Goal: Task Accomplishment & Management: Use online tool/utility

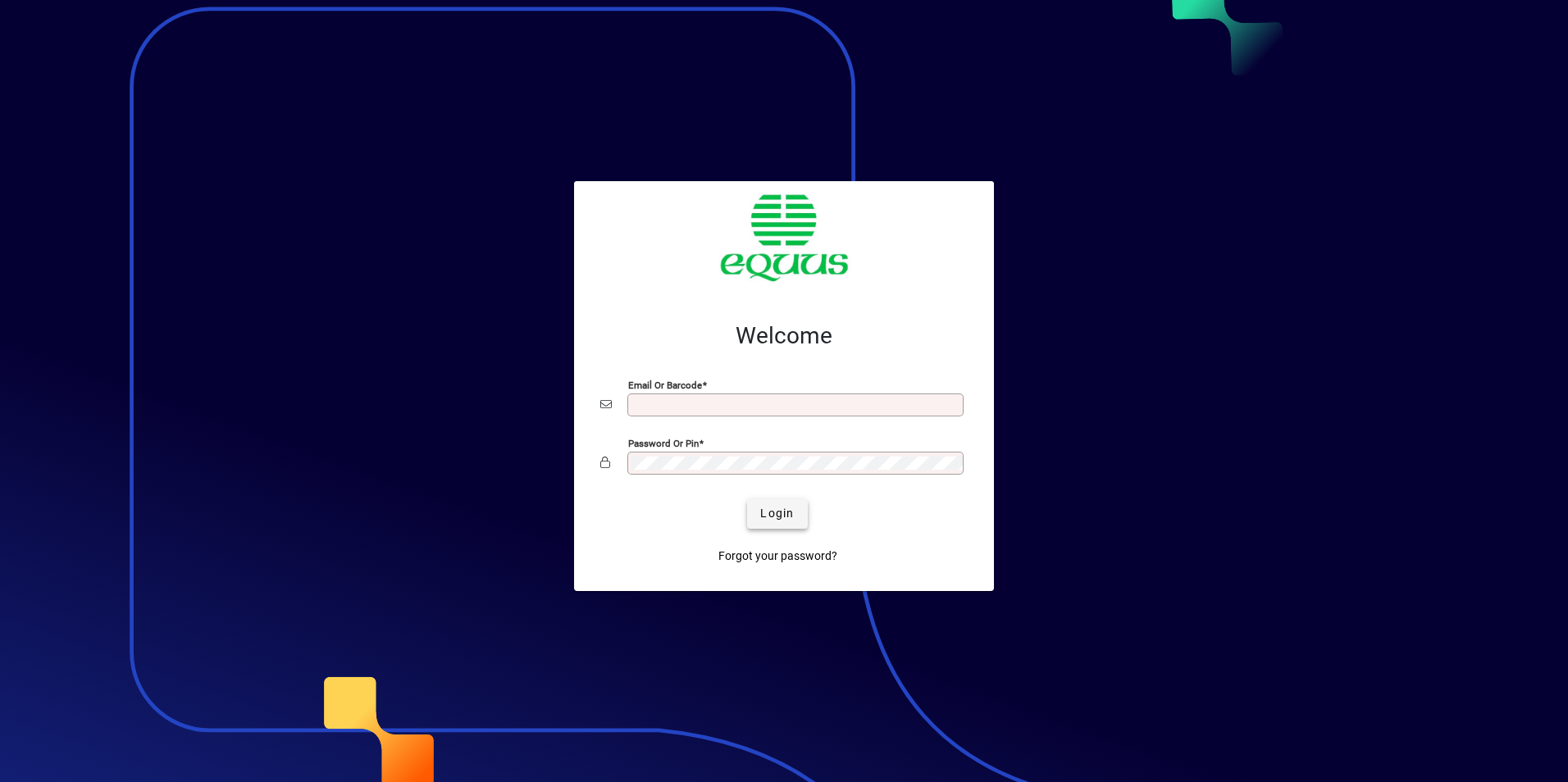
type input "**********"
click at [775, 515] on span "Login" at bounding box center [777, 513] width 34 height 17
type input "**********"
click at [786, 515] on span "Login" at bounding box center [777, 513] width 34 height 17
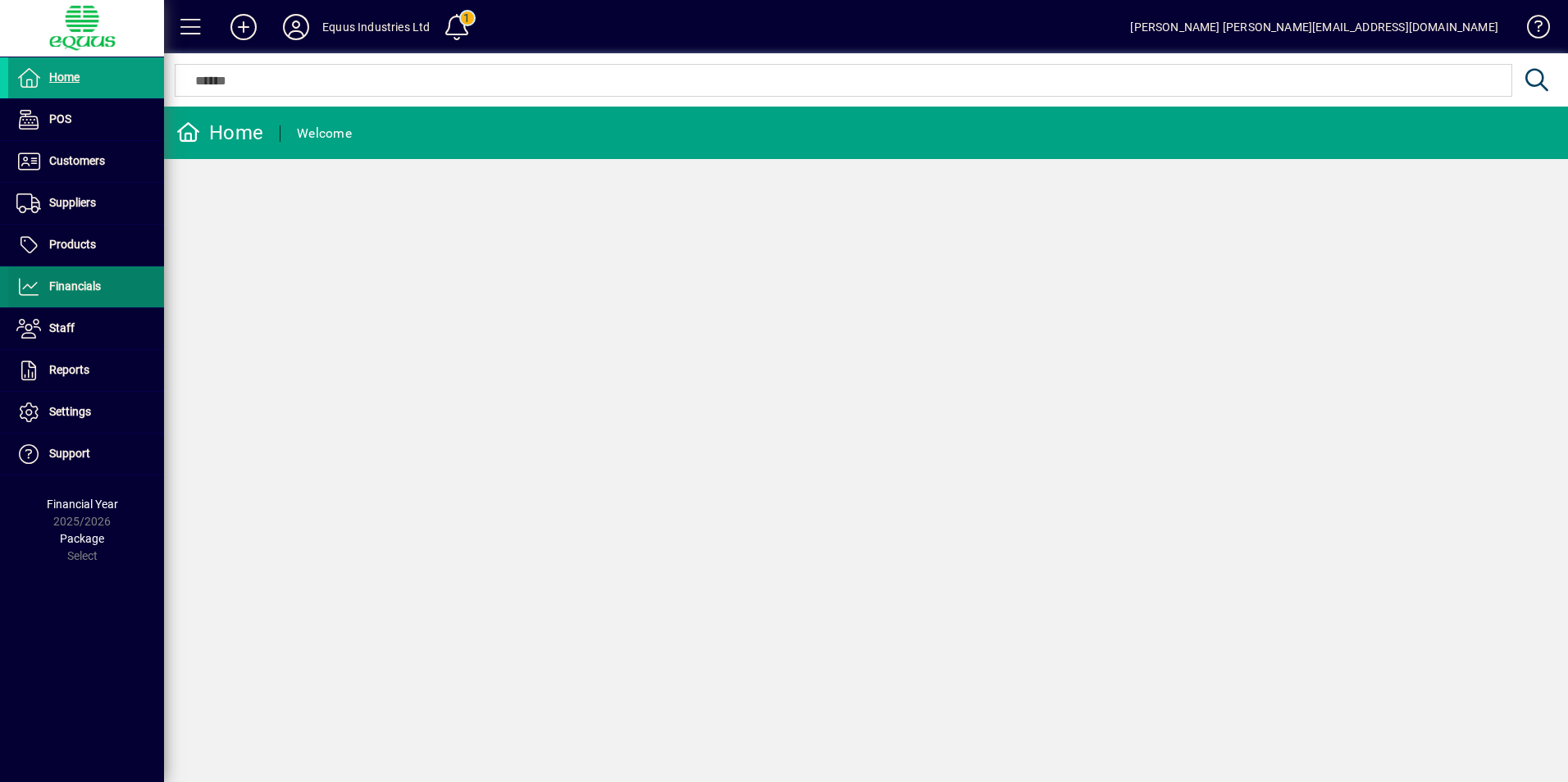
click at [78, 285] on span "Financials" at bounding box center [75, 286] width 51 height 13
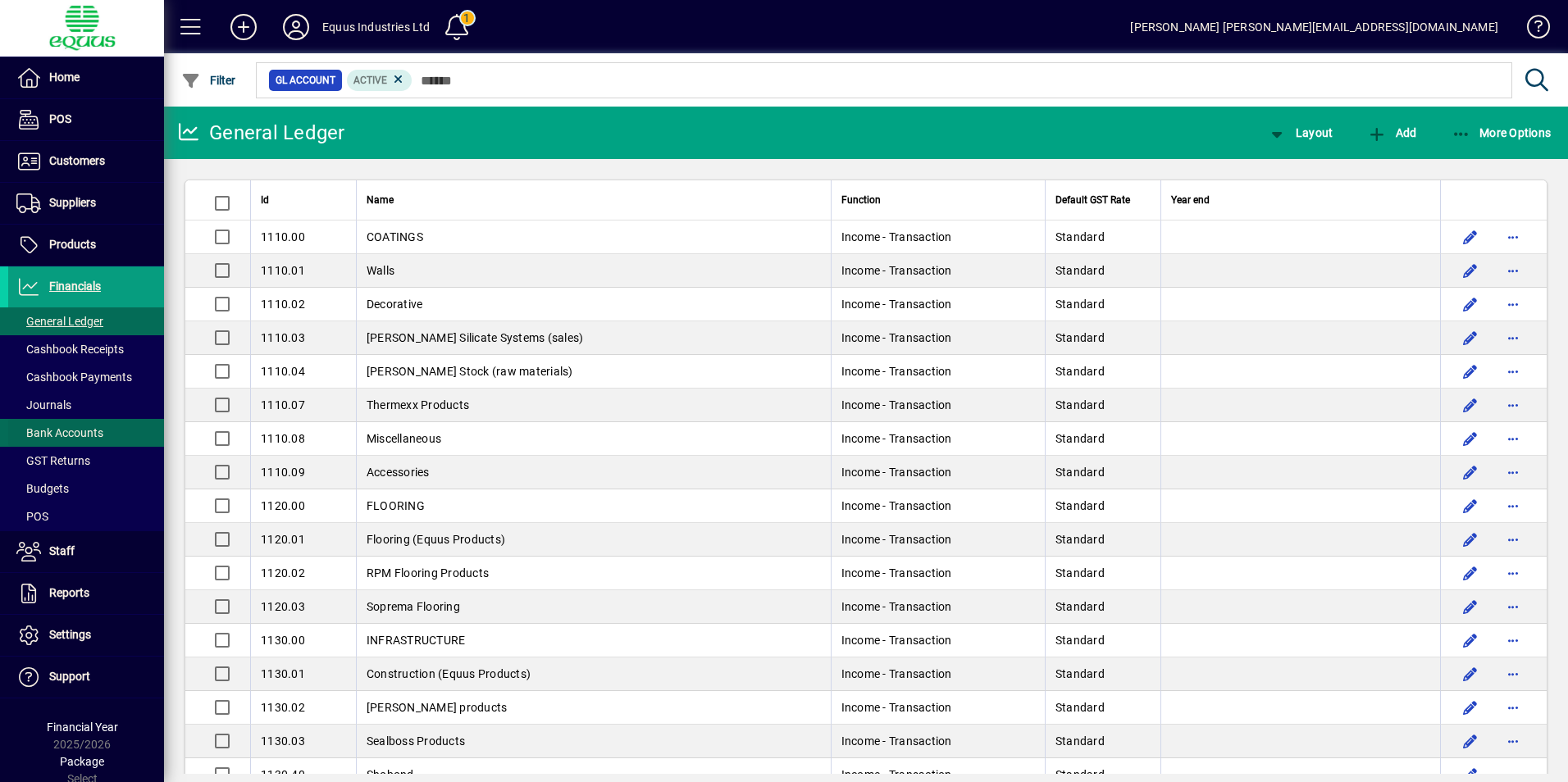
click at [75, 429] on span "Bank Accounts" at bounding box center [59, 433] width 87 height 13
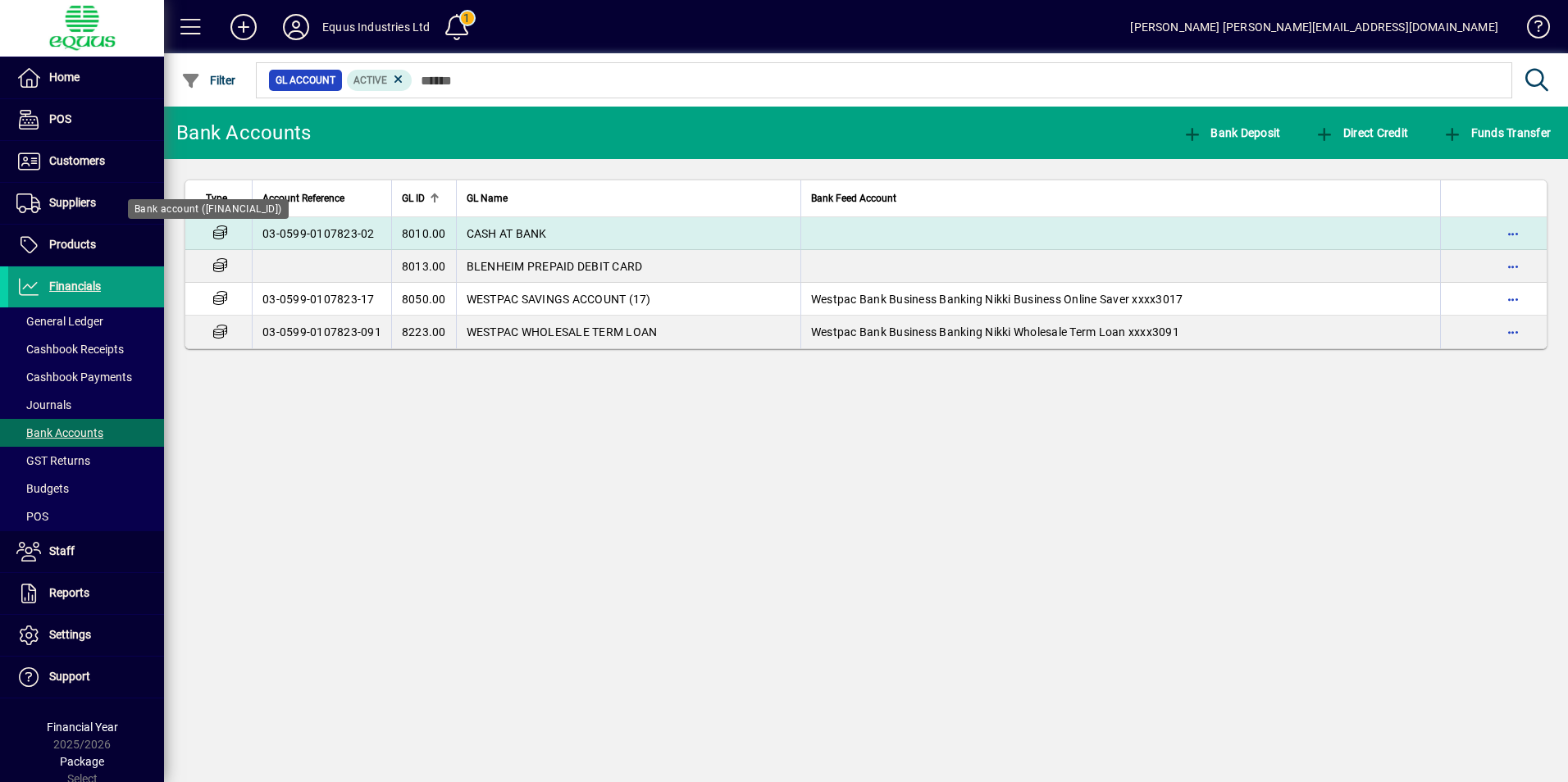
click at [220, 230] on icon at bounding box center [220, 232] width 17 height 14
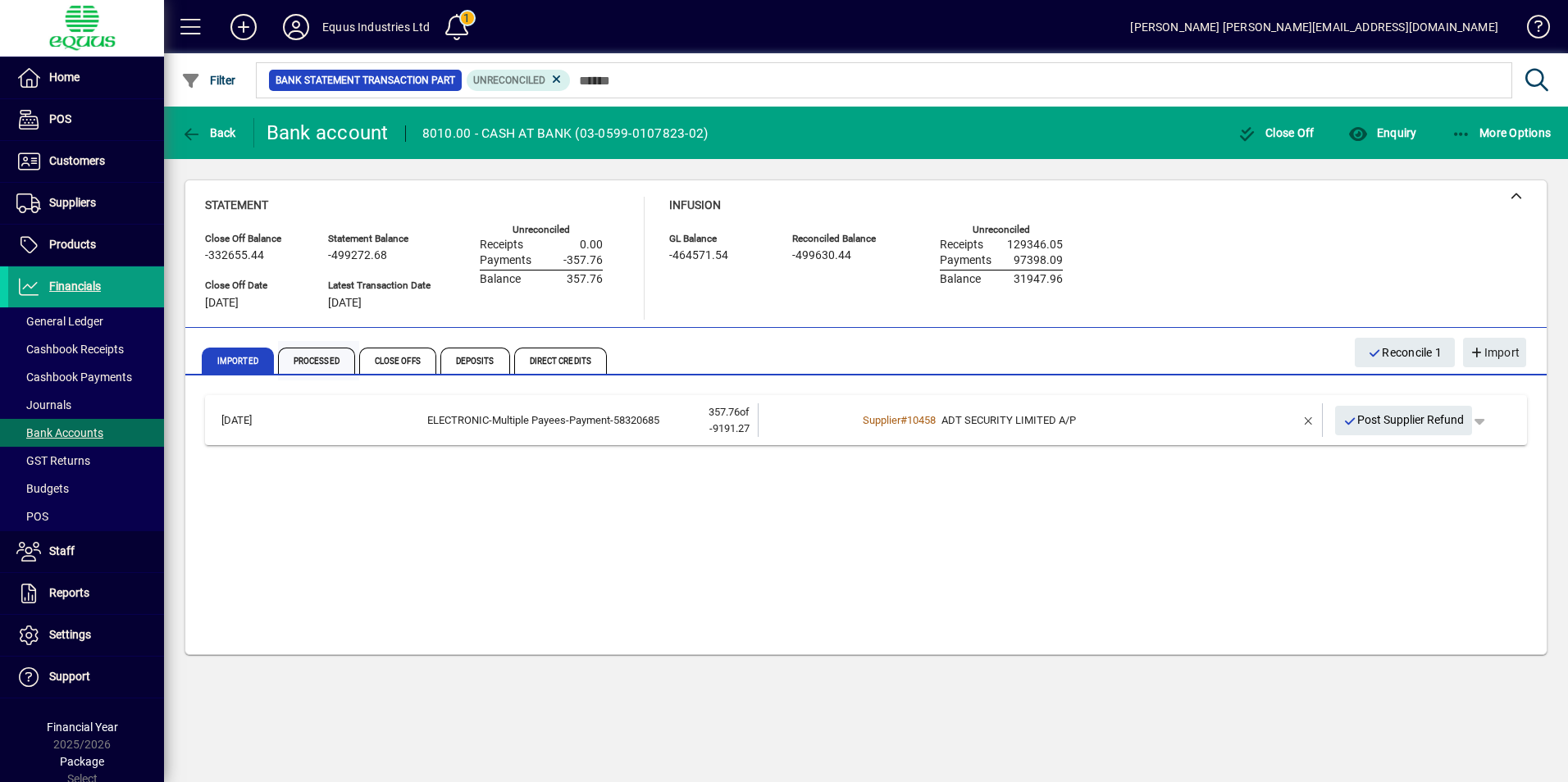
click at [317, 352] on span "Processed" at bounding box center [317, 360] width 77 height 27
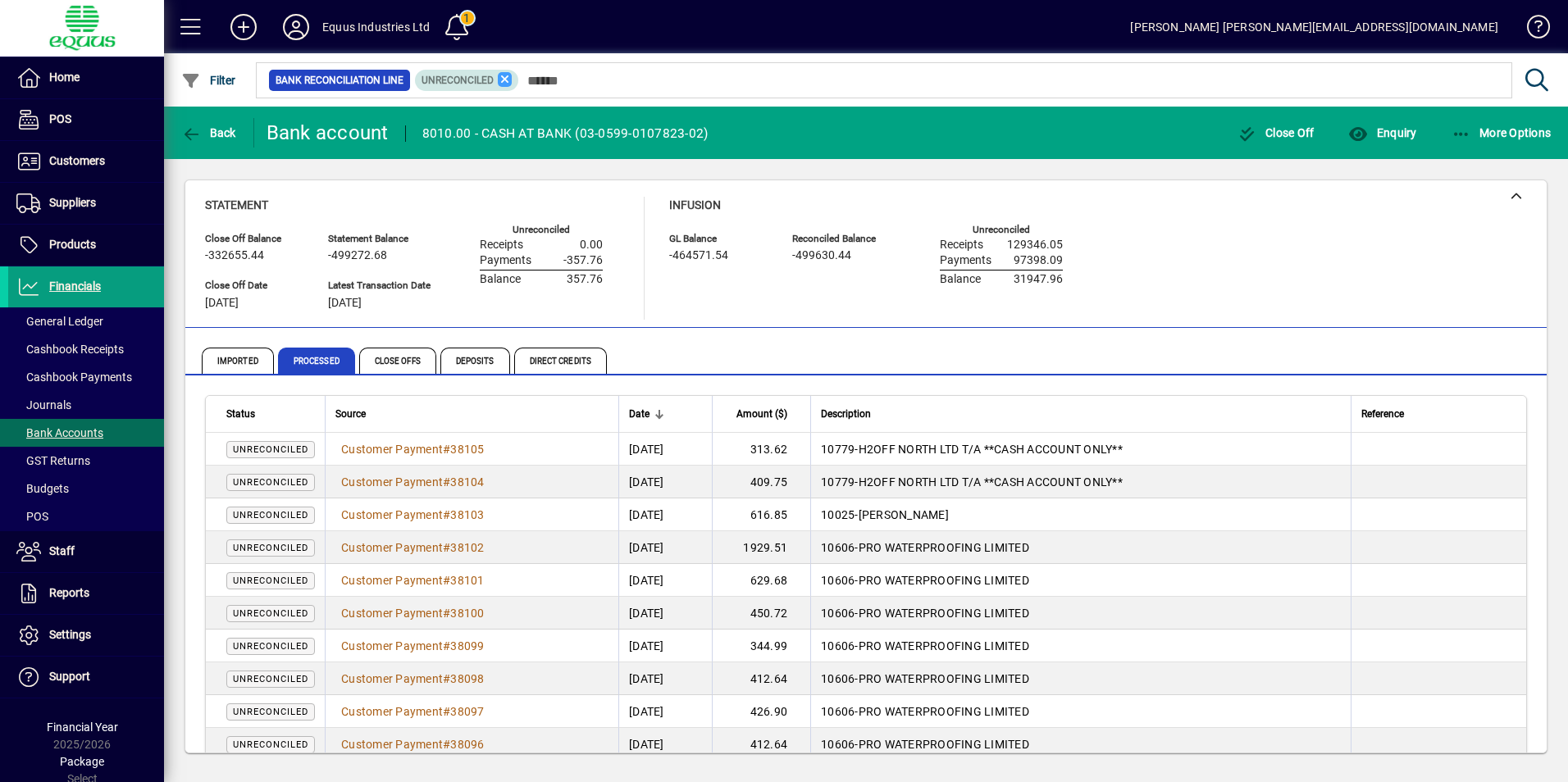
click at [502, 79] on icon at bounding box center [505, 80] width 15 height 15
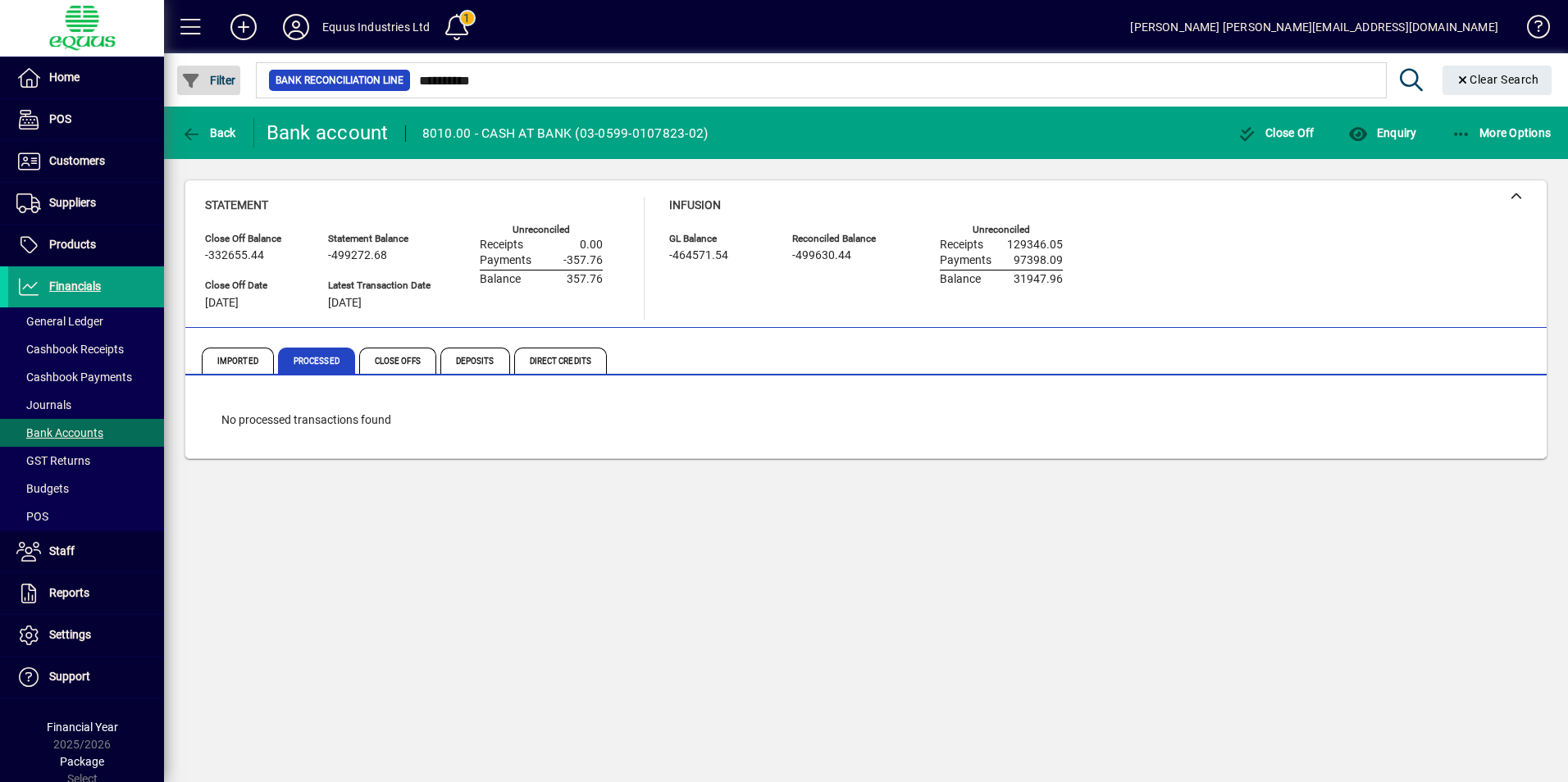
click at [218, 79] on span "Filter" at bounding box center [209, 80] width 55 height 13
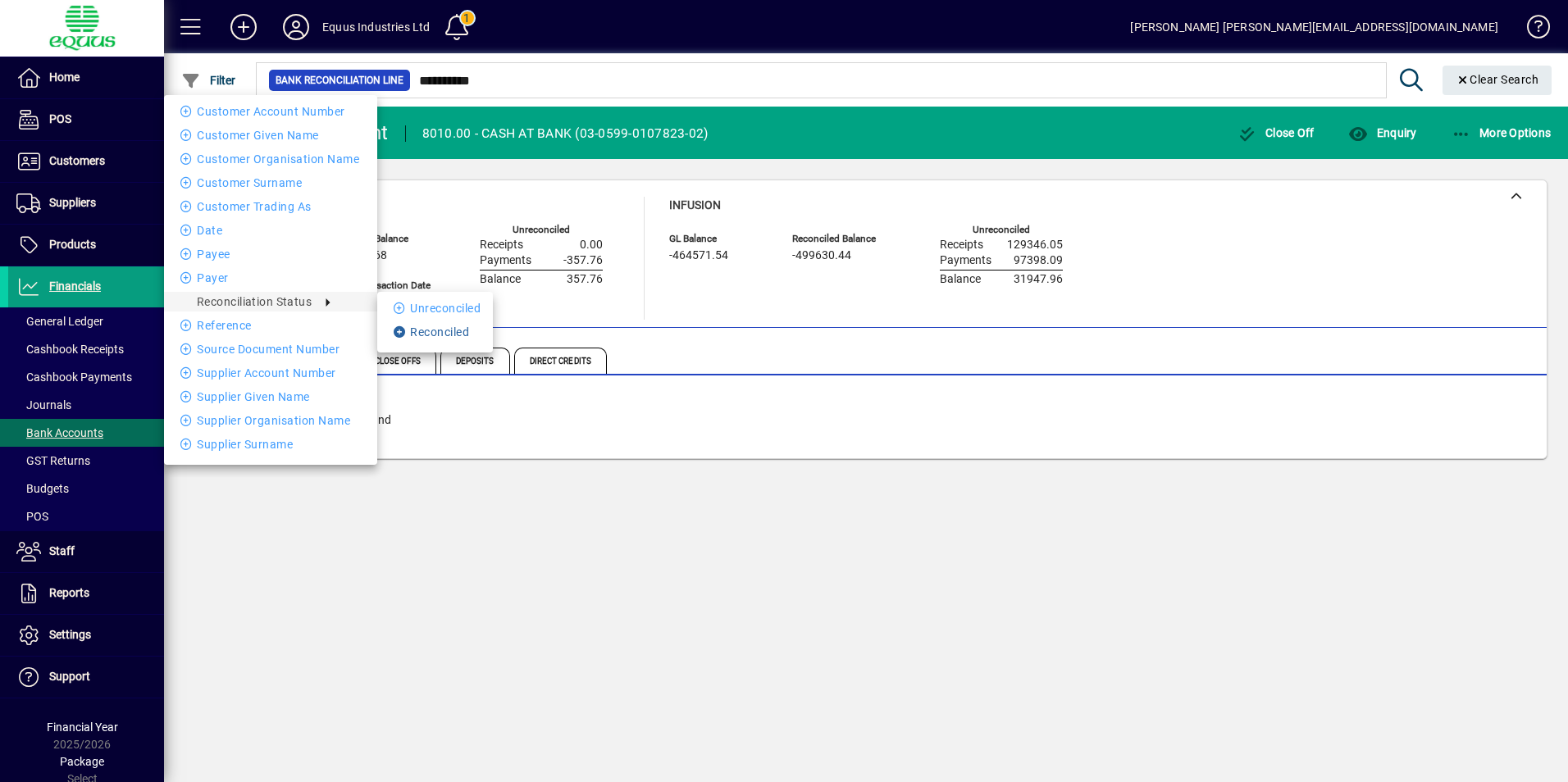
click at [458, 330] on li "Reconciled" at bounding box center [435, 332] width 115 height 20
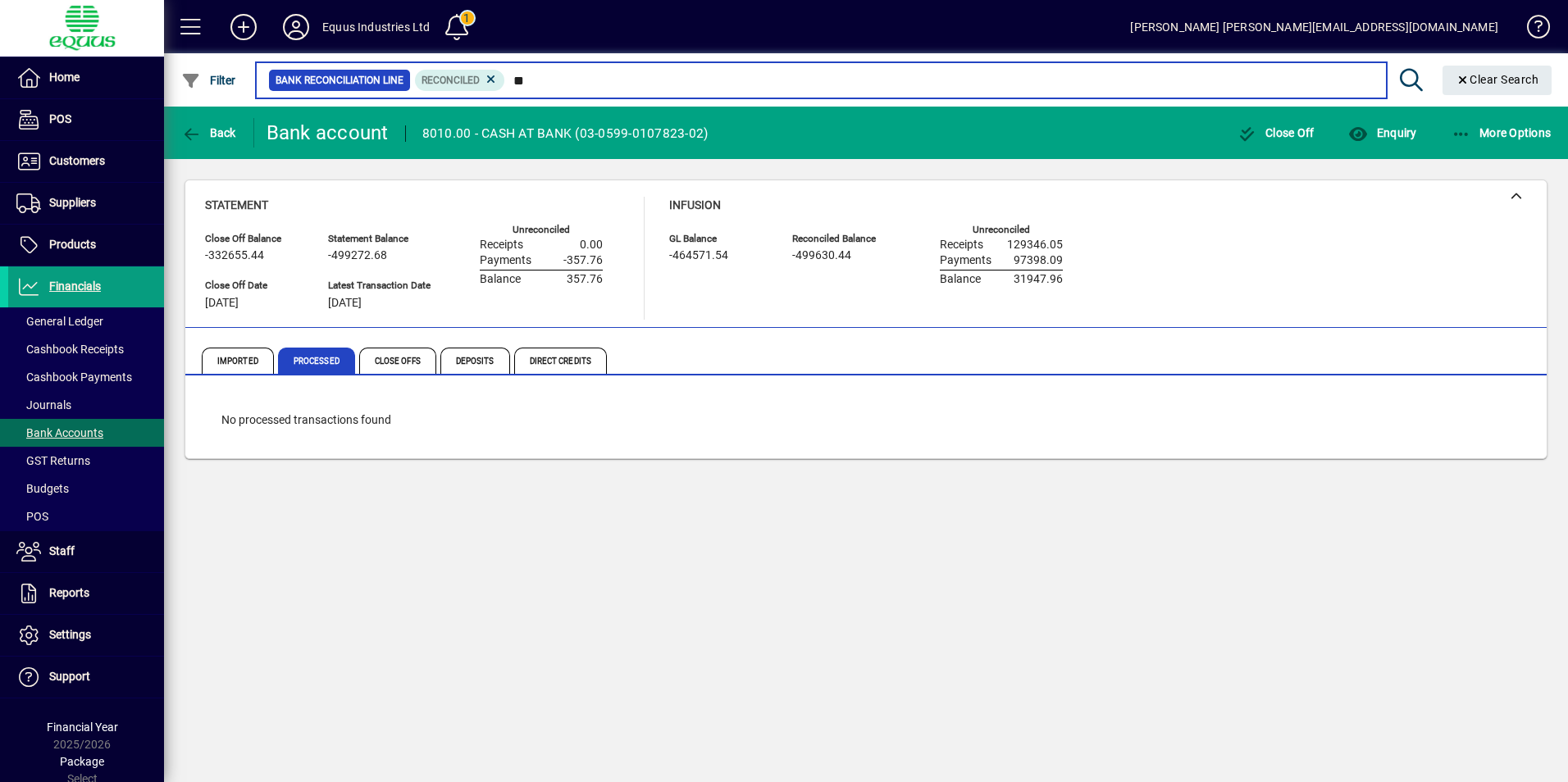
type input "*"
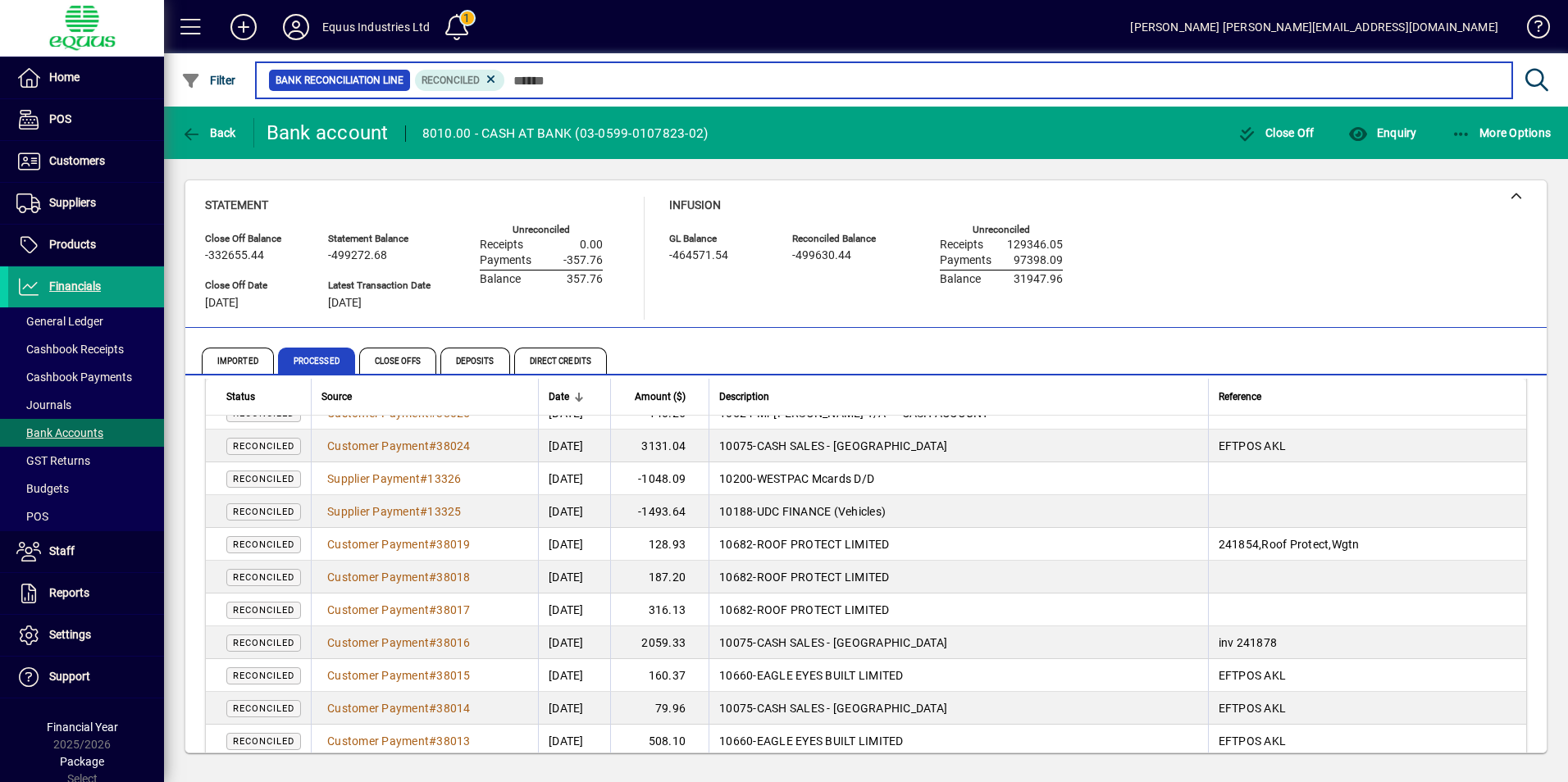
scroll to position [3019, 0]
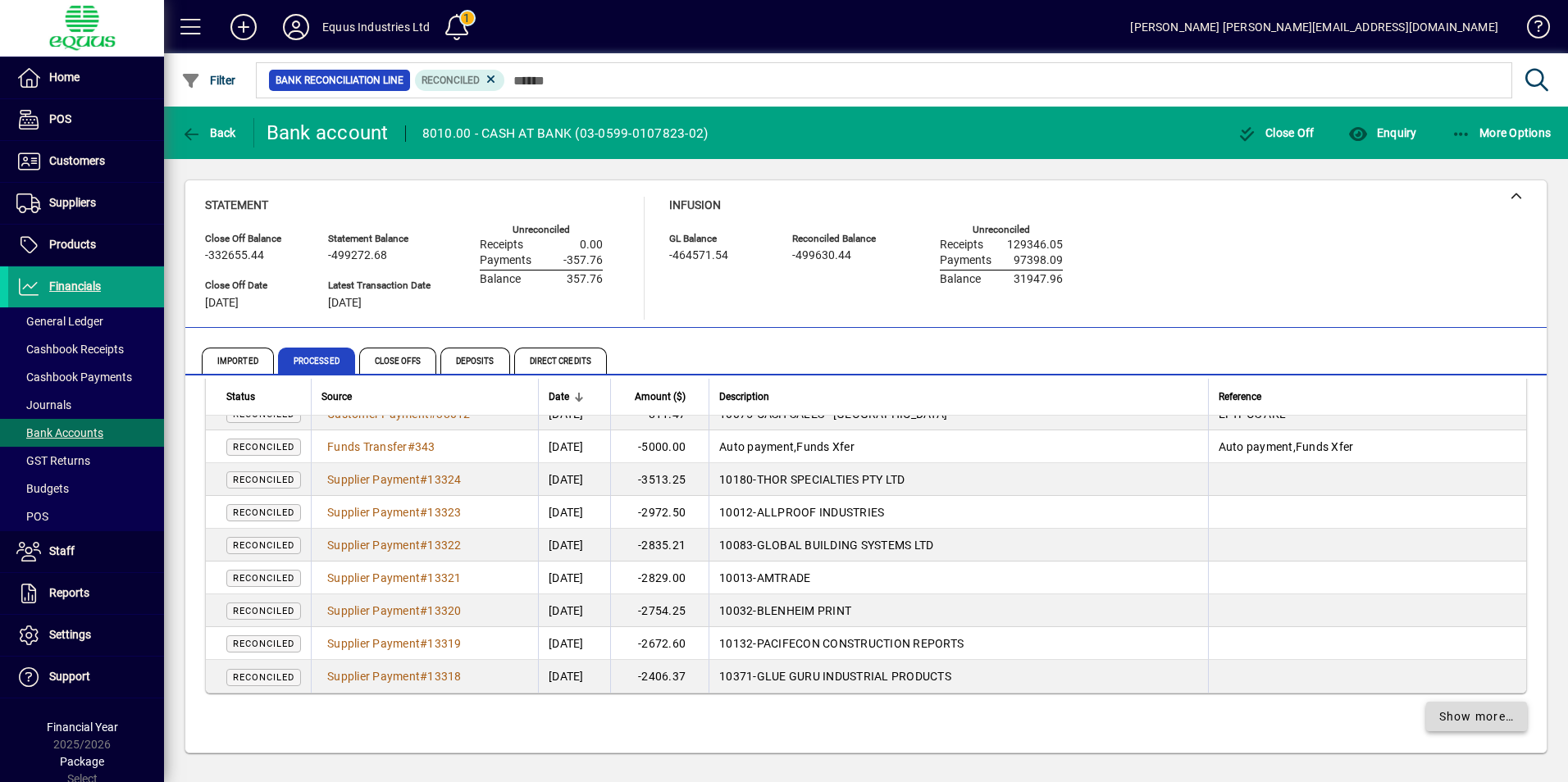
click at [1462, 715] on span "Show more…" at bounding box center [1477, 716] width 75 height 17
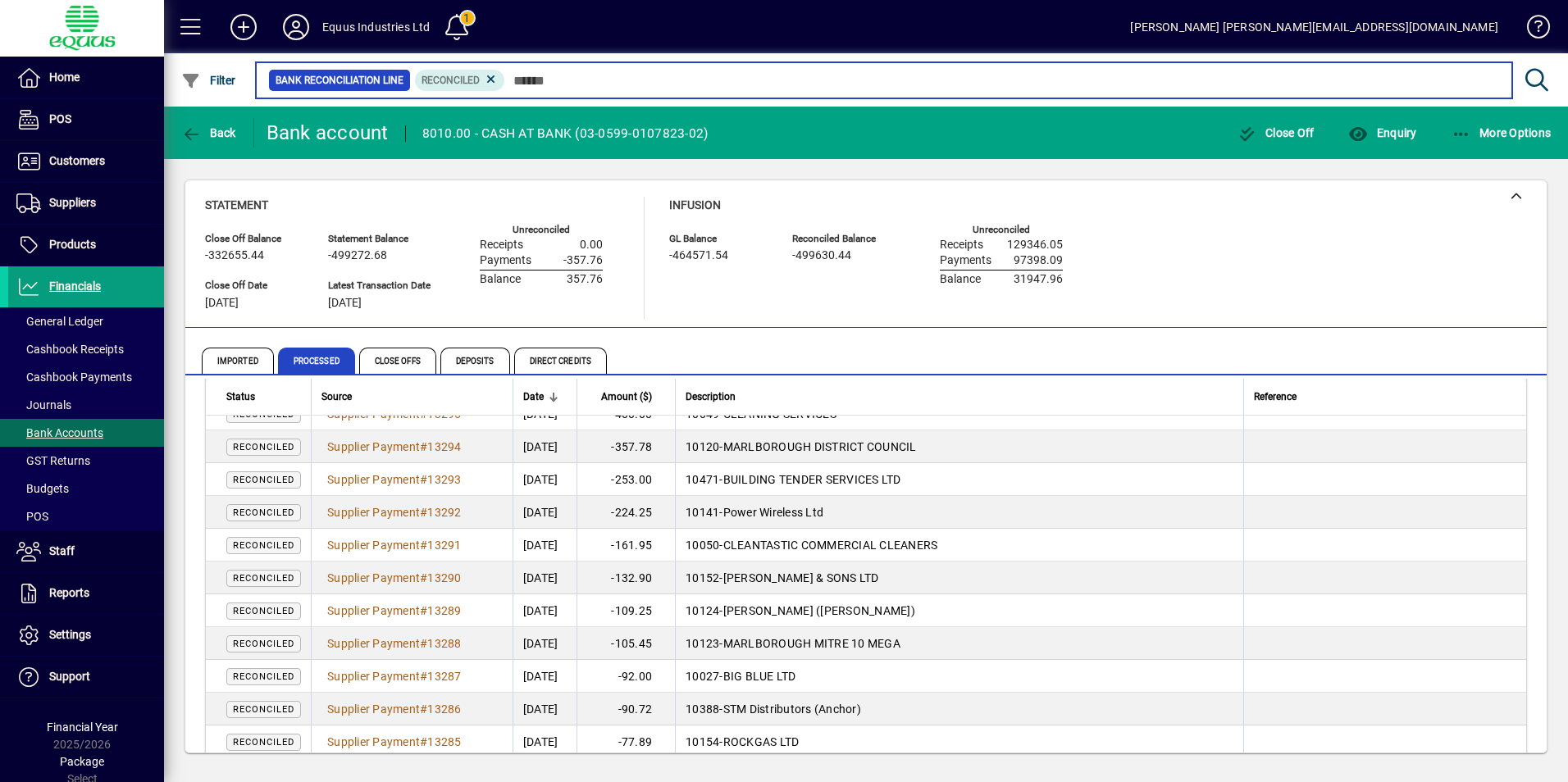
scroll to position [5807, 0]
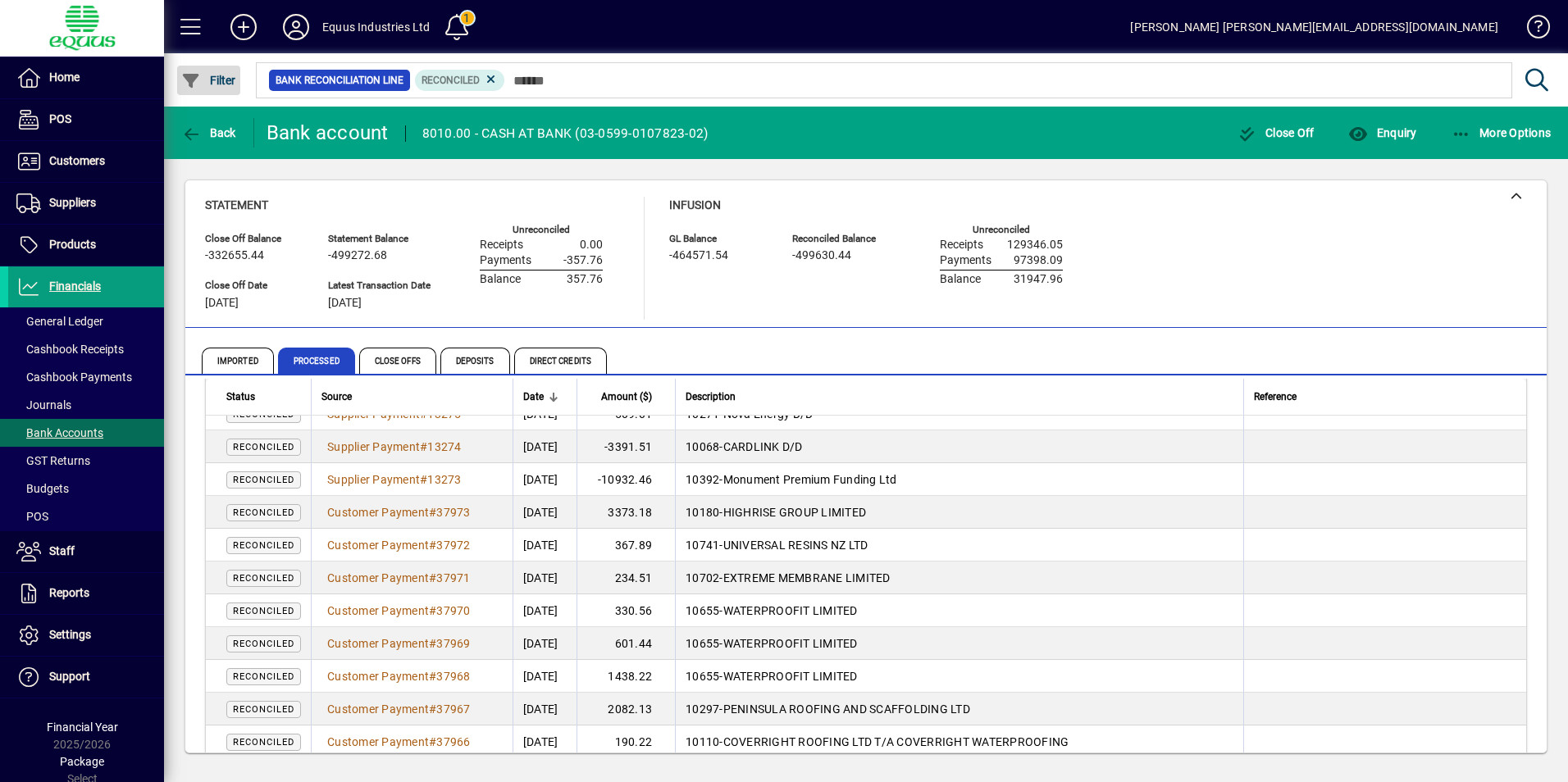
click at [227, 80] on span "Filter" at bounding box center [209, 80] width 55 height 13
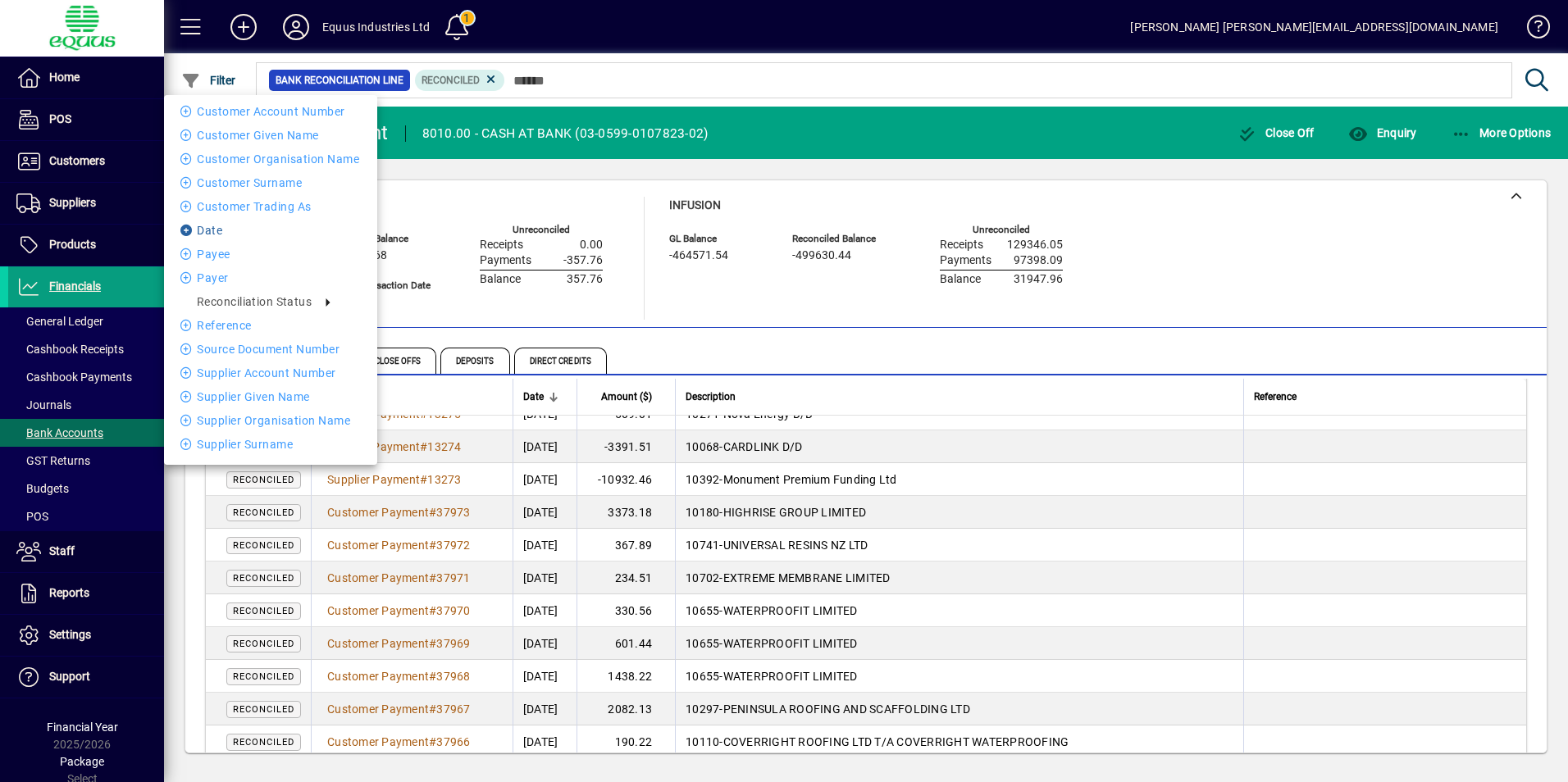
click at [207, 226] on li "Date" at bounding box center [270, 230] width 213 height 20
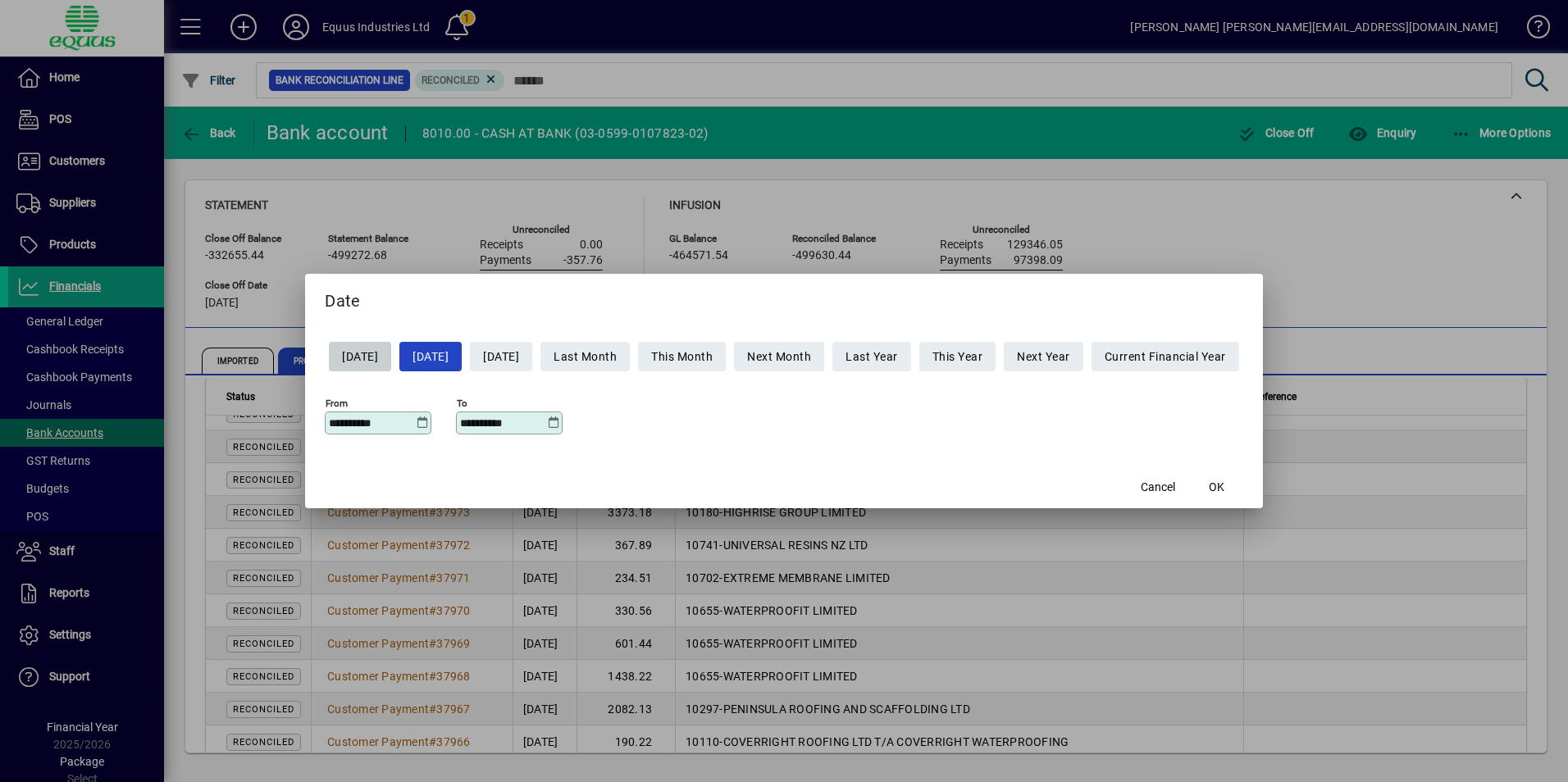
click at [395, 423] on input "**********" at bounding box center [371, 423] width 87 height 13
click at [415, 423] on icon at bounding box center [421, 423] width 12 height 13
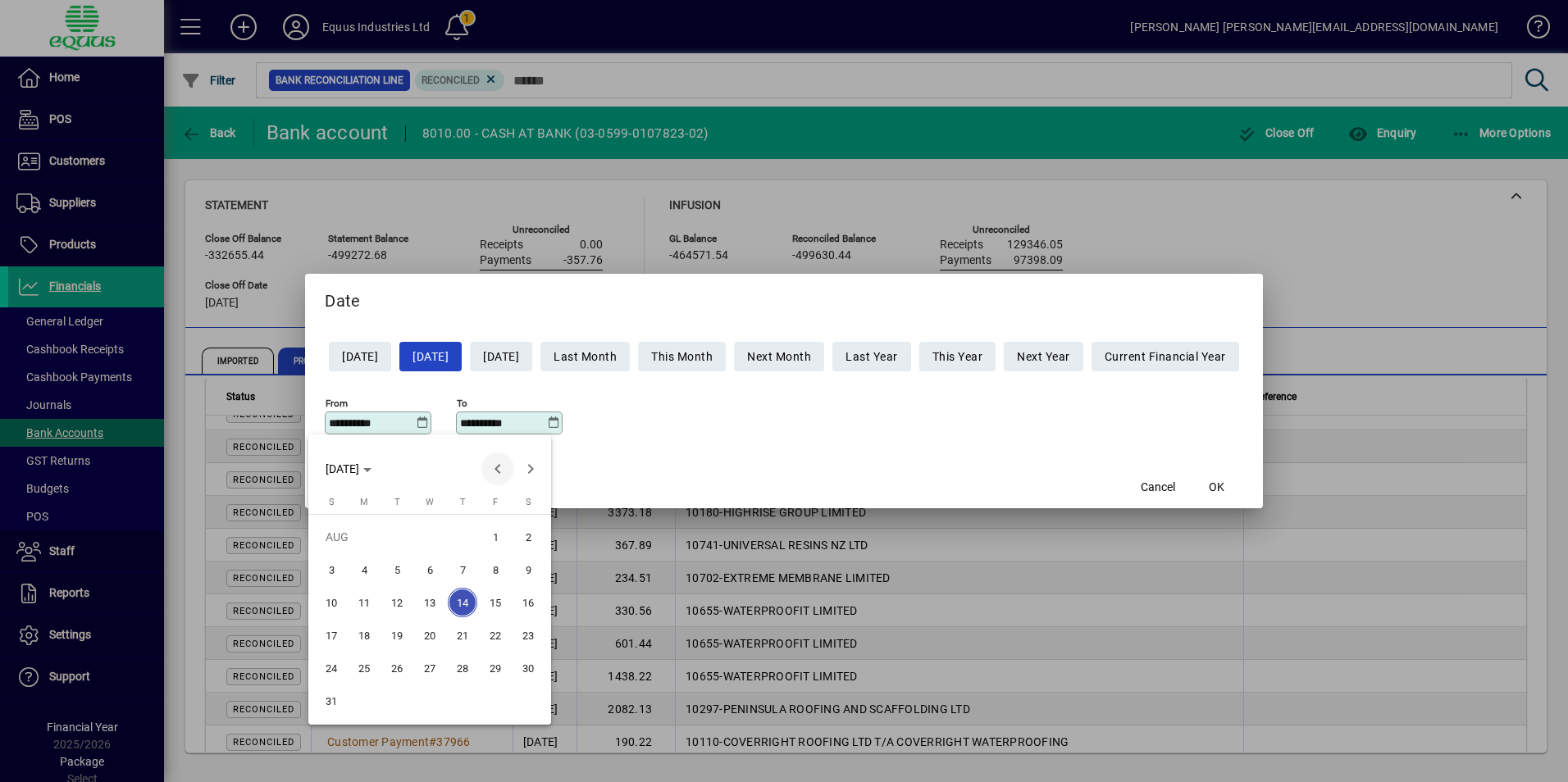
click at [493, 470] on span "Previous month" at bounding box center [498, 469] width 33 height 33
drag, startPoint x: 361, startPoint y: 667, endPoint x: 369, endPoint y: 648, distance: 20.6
click at [361, 666] on span "23" at bounding box center [364, 668] width 29 height 29
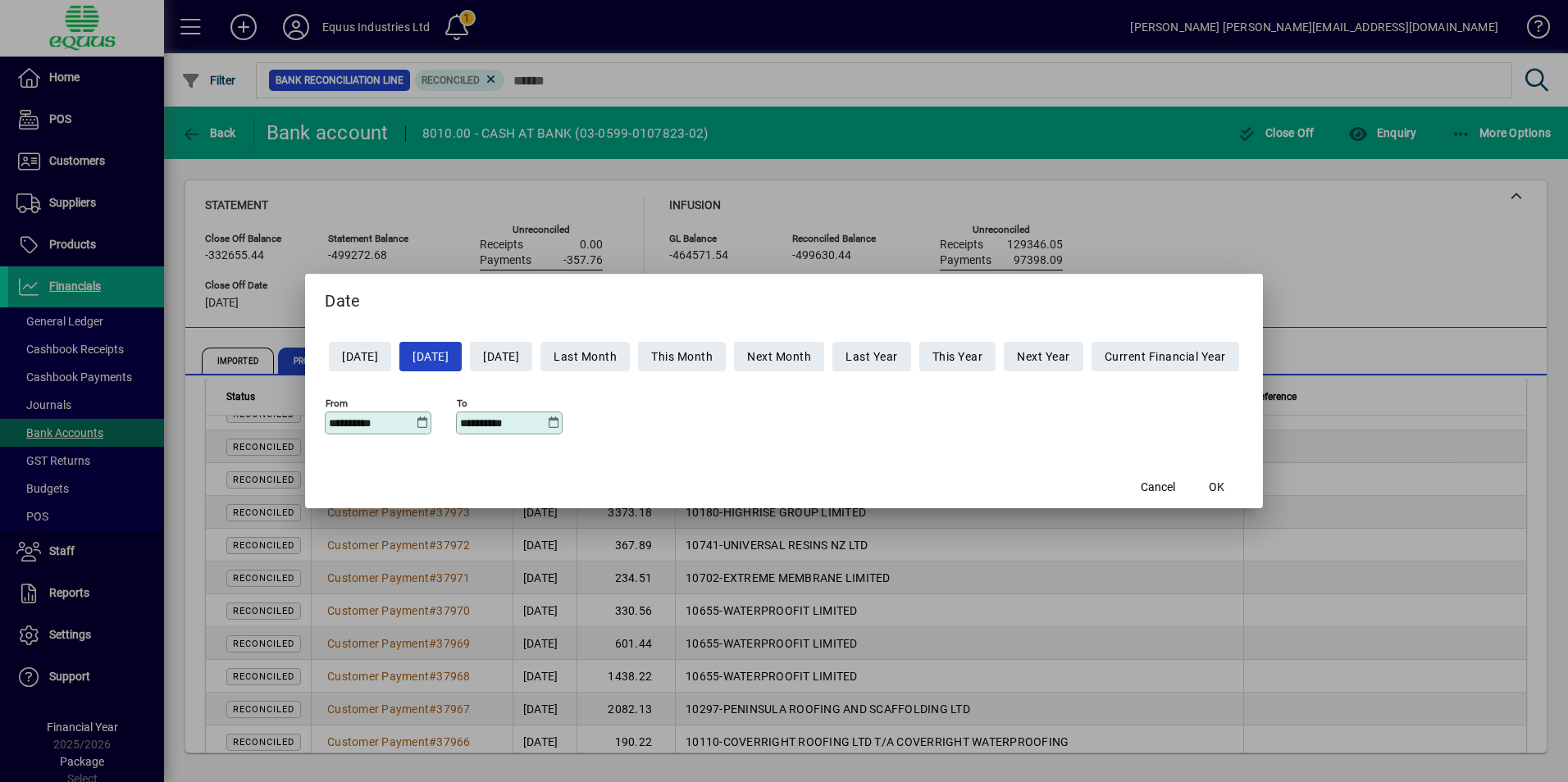
type input "**********"
click at [491, 427] on input "**********" at bounding box center [503, 423] width 87 height 13
click at [547, 417] on icon at bounding box center [553, 423] width 12 height 13
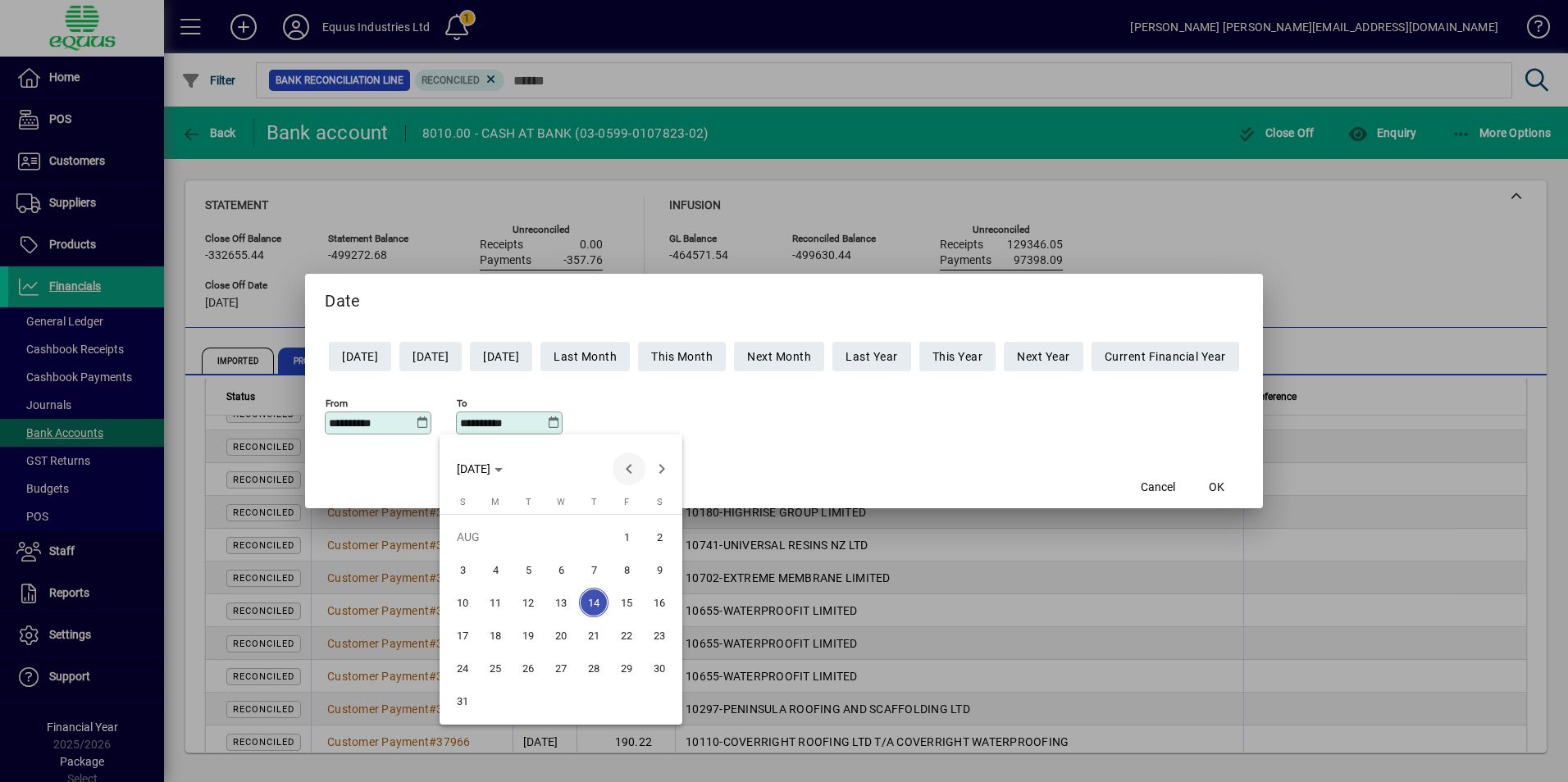
click at [623, 466] on span "Previous month" at bounding box center [629, 469] width 33 height 33
click at [624, 466] on span "Previous month" at bounding box center [629, 469] width 33 height 33
click at [495, 669] on span "23" at bounding box center [495, 668] width 29 height 29
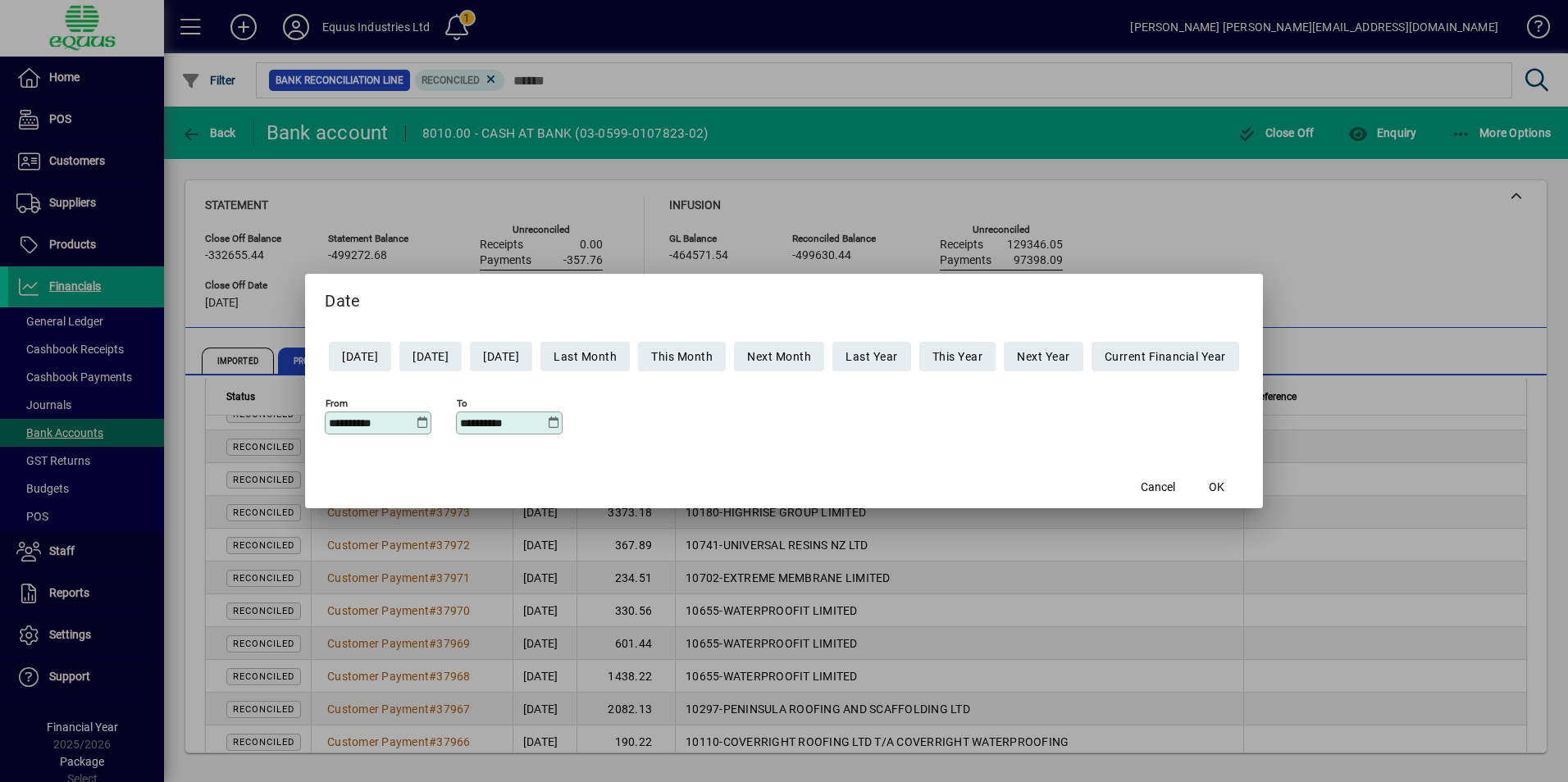
type input "**********"
click at [1224, 487] on span "OK" at bounding box center [1216, 487] width 16 height 17
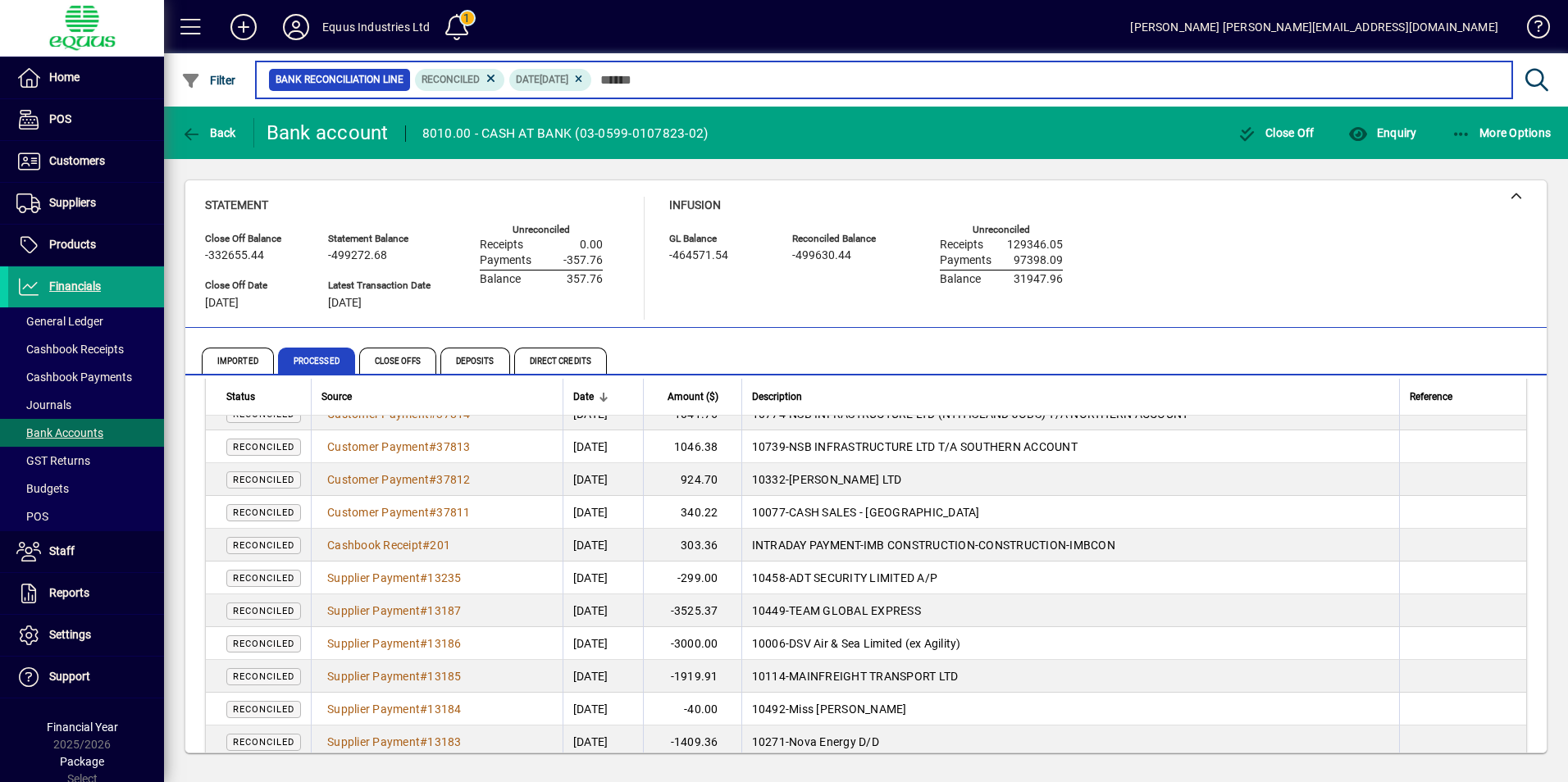
scroll to position [580, 0]
